Goal: Check status: Check status

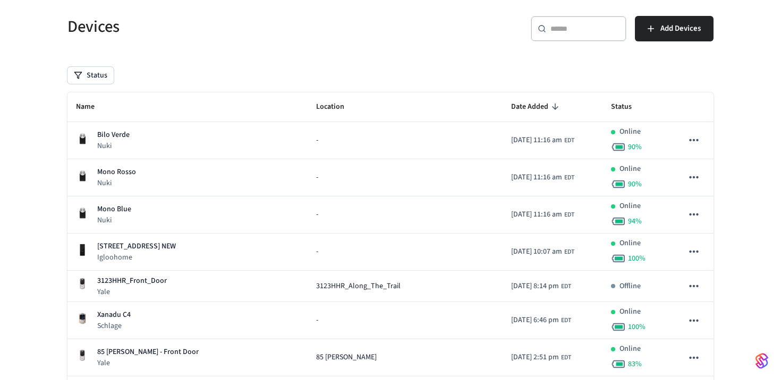
scroll to position [60, 0]
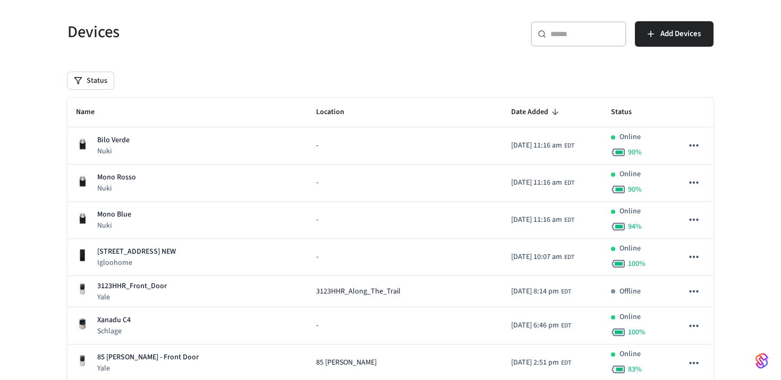
click at [552, 113] on icon "sticky table" at bounding box center [555, 112] width 6 height 6
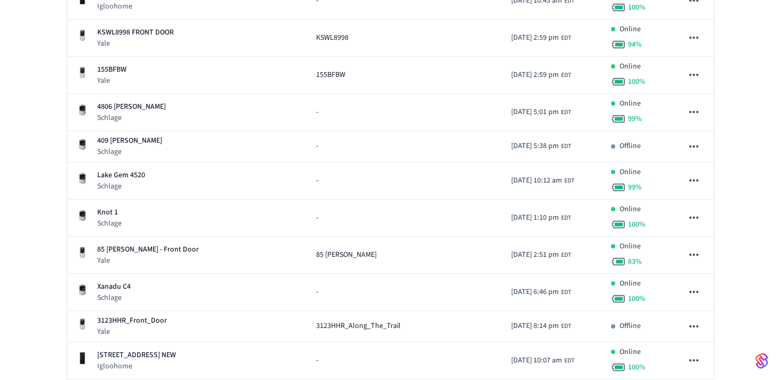
scroll to position [3324, 0]
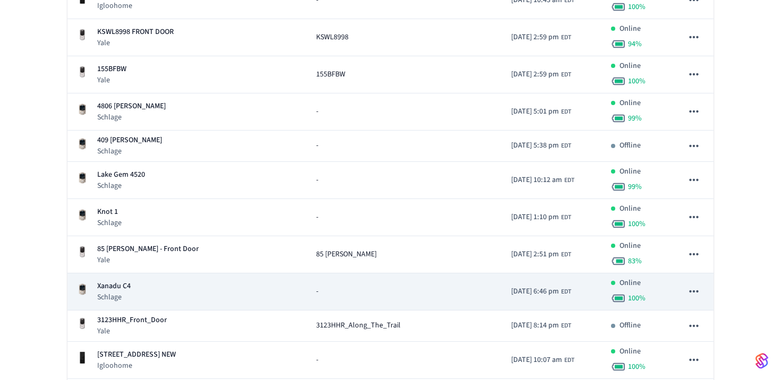
click at [210, 299] on div "Xanadu C4 Schlage" at bounding box center [187, 292] width 223 height 22
